Goal: Navigation & Orientation: Understand site structure

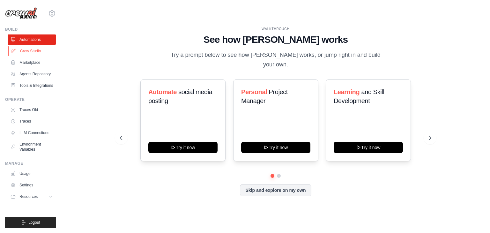
click at [35, 52] on link "Crew Studio" at bounding box center [32, 51] width 48 height 10
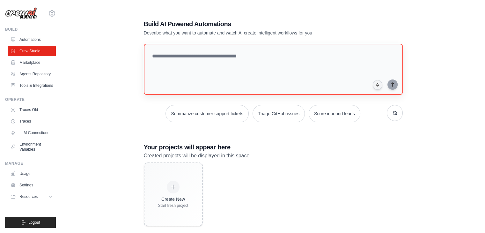
scroll to position [13, 0]
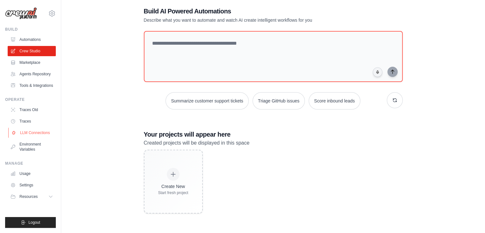
click at [43, 134] on link "LLM Connections" at bounding box center [32, 133] width 48 height 10
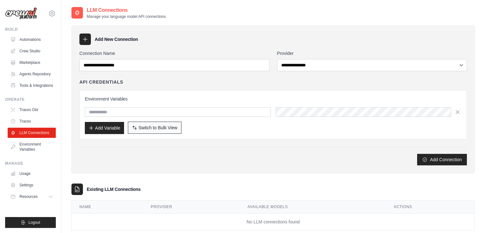
scroll to position [13, 0]
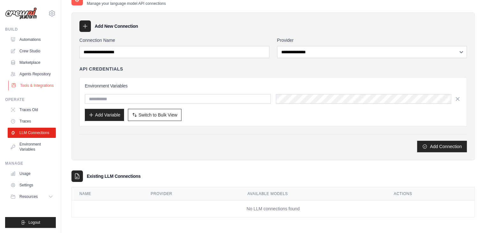
click at [40, 84] on link "Tools & Integrations" at bounding box center [32, 85] width 48 height 10
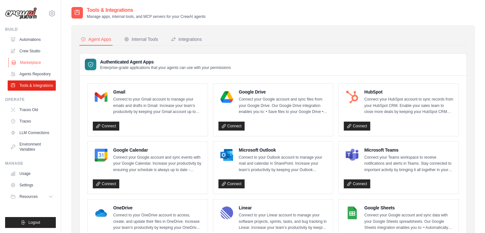
click at [37, 62] on link "Marketplace" at bounding box center [32, 62] width 48 height 10
click at [34, 48] on link "Crew Studio" at bounding box center [32, 51] width 48 height 10
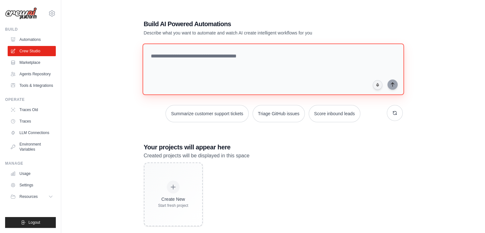
click at [200, 58] on textarea at bounding box center [273, 69] width 262 height 52
